Goal: Find specific page/section: Find specific page/section

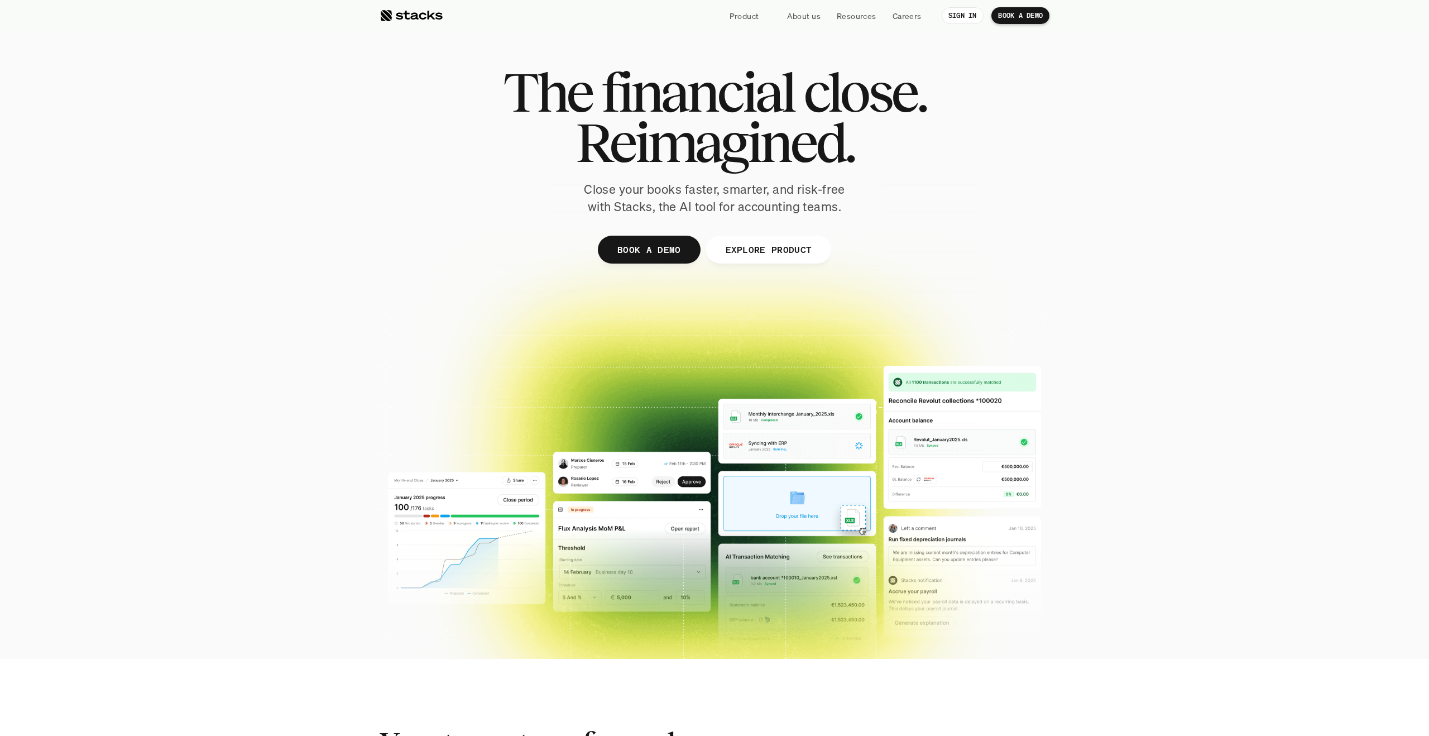
click at [868, 16] on p "Resources" at bounding box center [857, 16] width 40 height 12
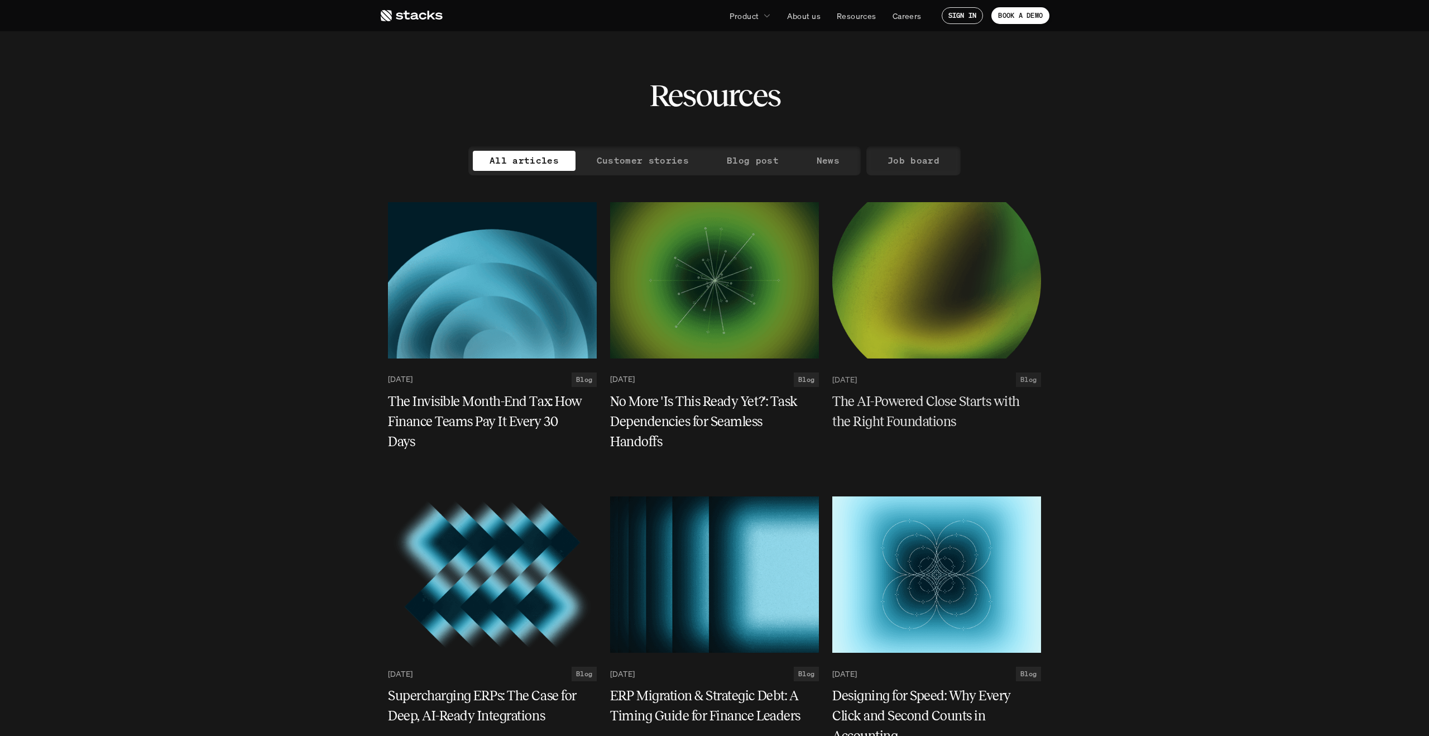
click at [933, 147] on div "Job board" at bounding box center [913, 160] width 94 height 29
click at [898, 161] on p "Job board" at bounding box center [913, 160] width 52 height 16
